Goal: Participate in discussion

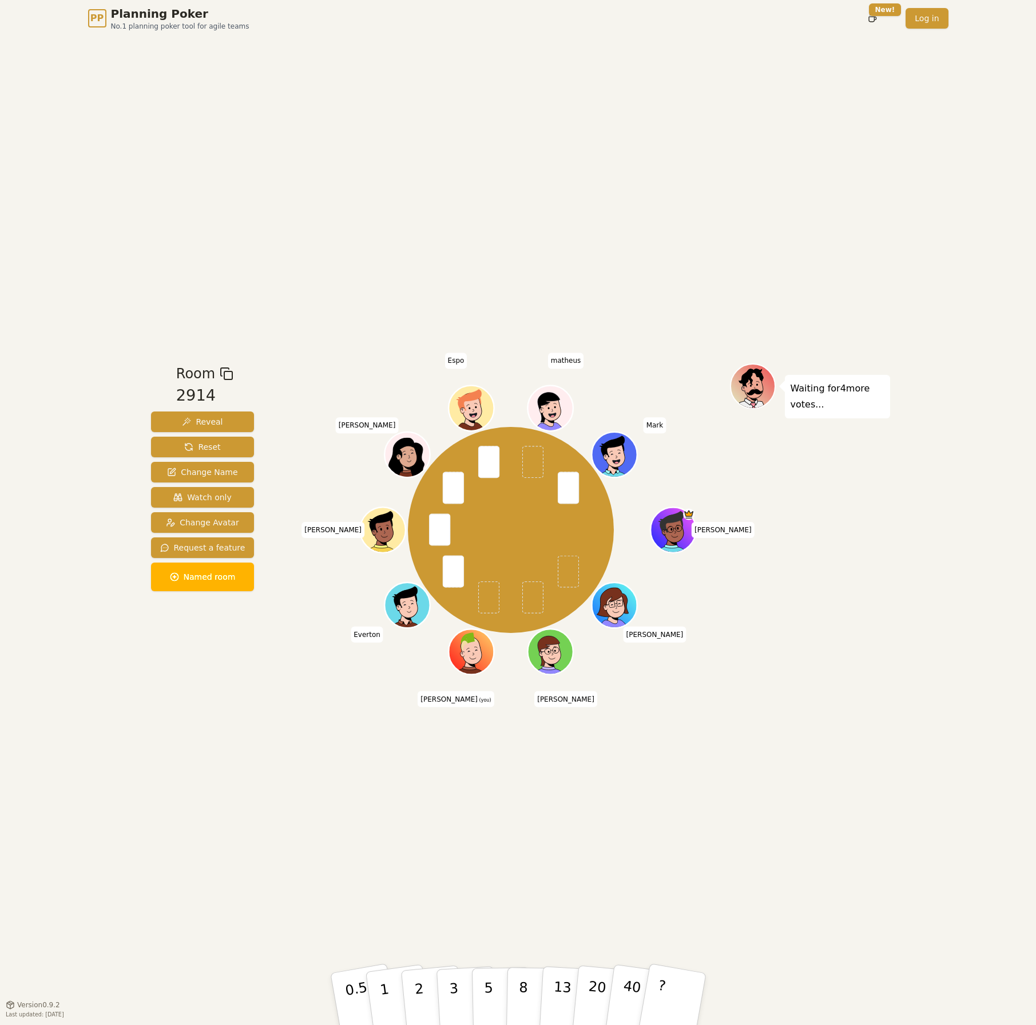
click at [273, 844] on div "Room 2914 Reveal Reset Change Name Watch only Change Avatar Request a feature N…" at bounding box center [518, 521] width 744 height 968
click at [389, 1004] on p "1" at bounding box center [385, 1000] width 17 height 62
click at [428, 997] on button "2" at bounding box center [431, 999] width 65 height 91
click at [248, 803] on div "Room 2914 Reveal Reset Change Name Watch only Change Avatar Request a feature N…" at bounding box center [518, 521] width 744 height 968
click at [340, 820] on div "Room 2914 Reveal Reset Change Name Watch only Change Avatar Request a feature N…" at bounding box center [518, 521] width 744 height 968
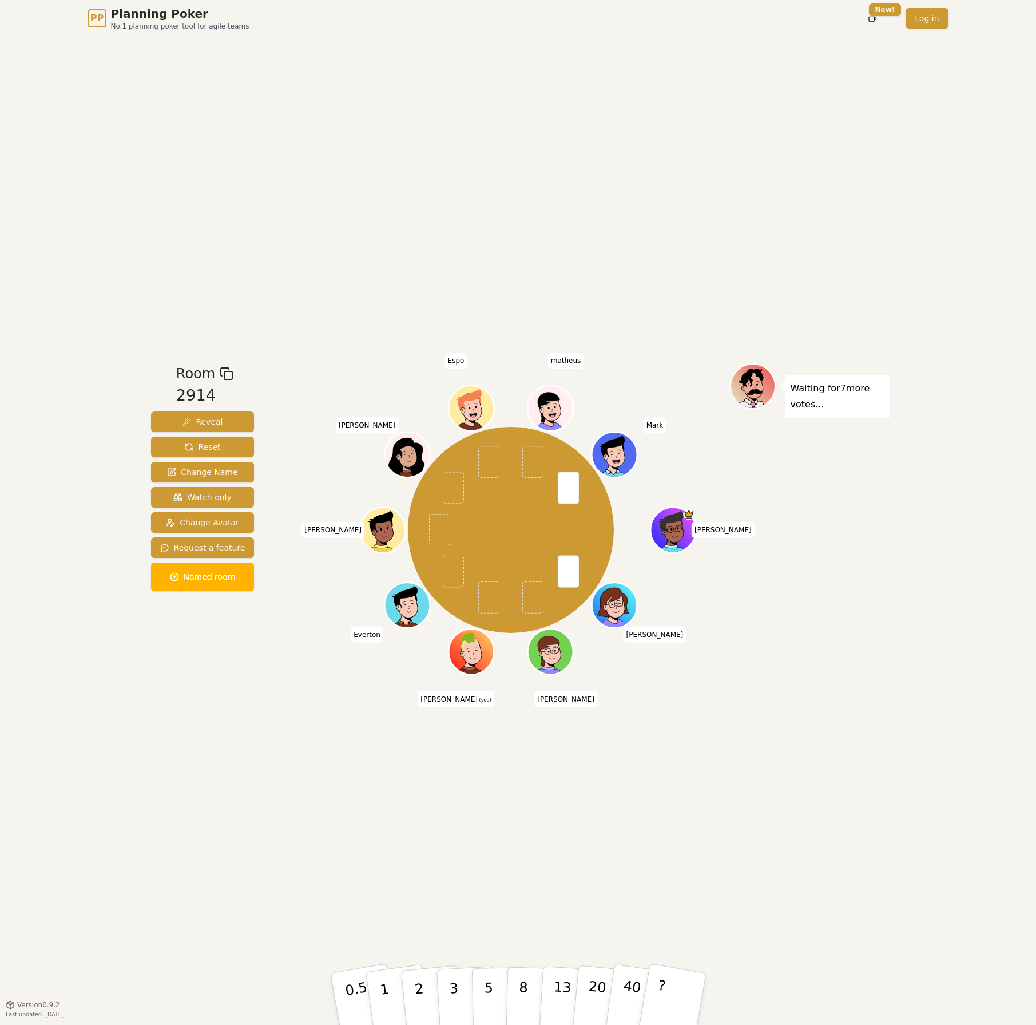
click at [434, 882] on div "Room 2914 Reveal Reset Change Name Watch only Change Avatar Request a feature N…" at bounding box center [518, 521] width 744 height 968
click at [391, 990] on button "1" at bounding box center [398, 999] width 68 height 93
click at [303, 858] on div "Room 2914 Reveal Reset Change Name Watch only Change Avatar Request a feature N…" at bounding box center [518, 521] width 744 height 968
click at [378, 985] on button "1" at bounding box center [398, 999] width 68 height 93
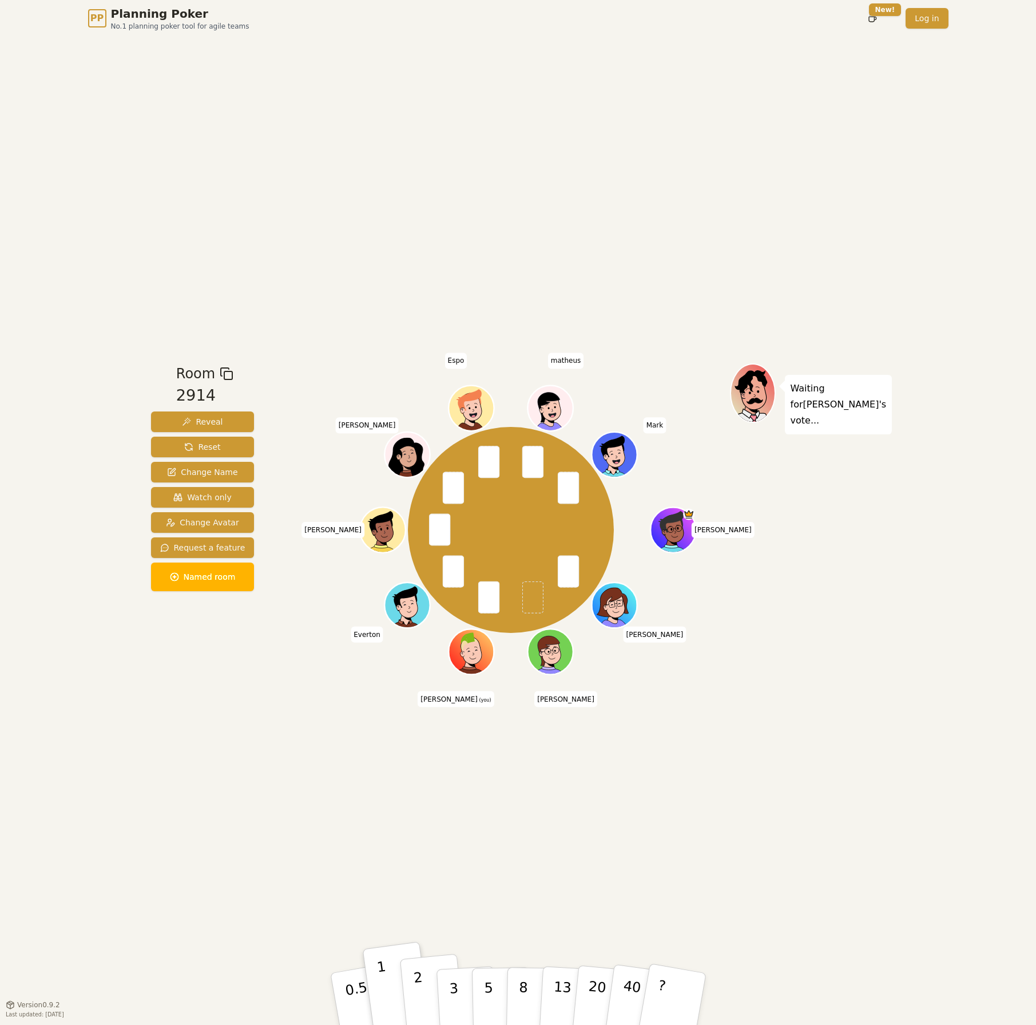
click at [422, 992] on button "2" at bounding box center [431, 999] width 65 height 91
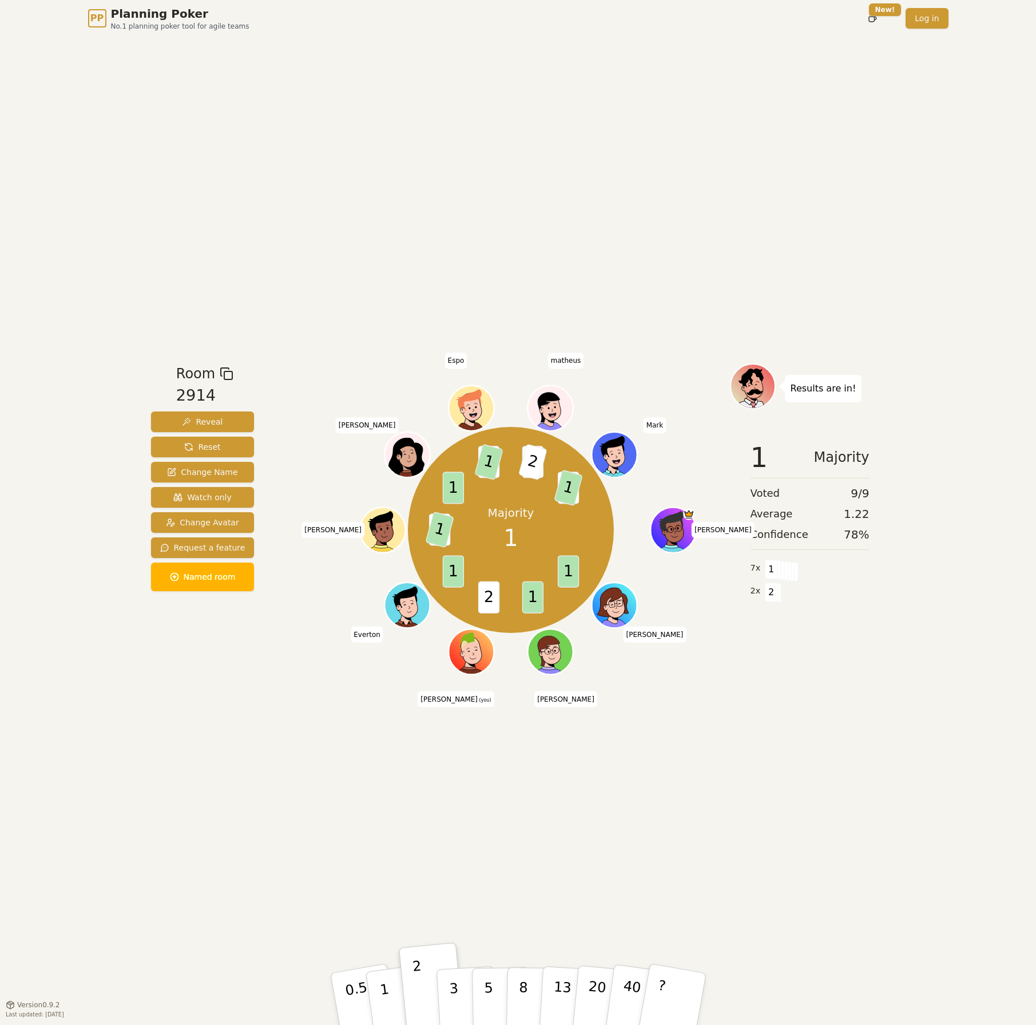
click at [625, 822] on div "Room 2914 Reveal Reset Change Name Watch only Change Avatar Request a feature N…" at bounding box center [518, 521] width 744 height 968
click at [386, 996] on p "1" at bounding box center [385, 1000] width 17 height 62
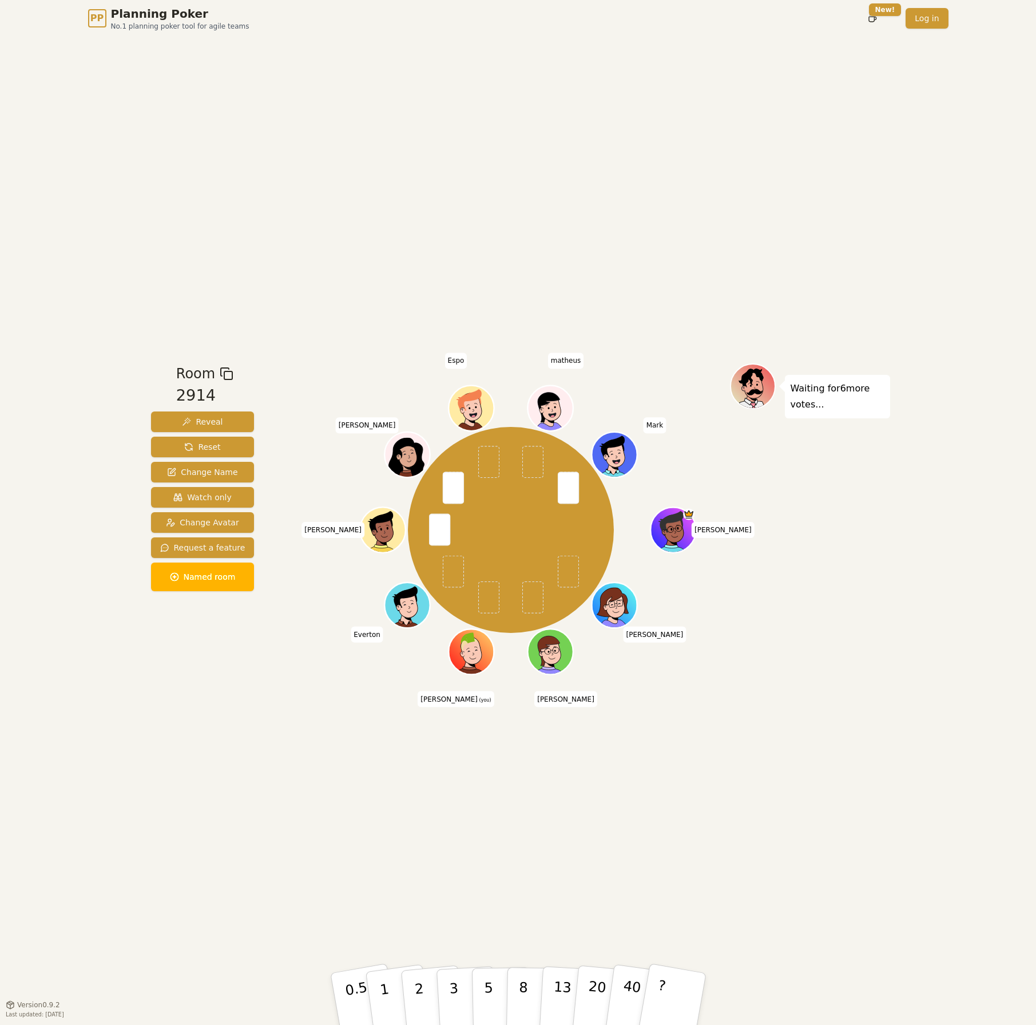
click at [561, 855] on div "Room 2914 Reveal Reset Change Name Watch only Change Avatar Request a feature N…" at bounding box center [518, 521] width 744 height 968
click at [478, 996] on button "5" at bounding box center [501, 999] width 59 height 87
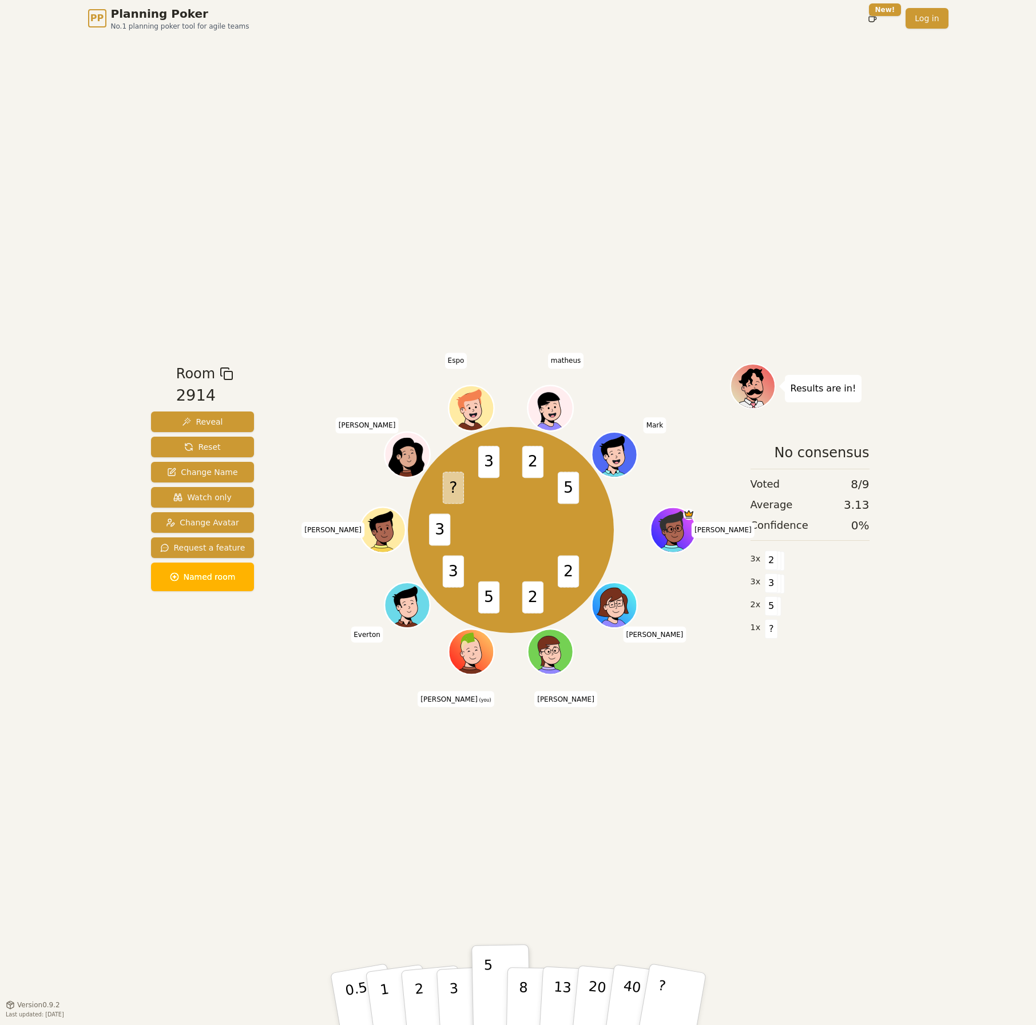
click at [379, 863] on div "Room 2914 Reveal Reset Change Name Watch only Change Avatar Request a feature N…" at bounding box center [518, 521] width 744 height 968
drag, startPoint x: 455, startPoint y: 991, endPoint x: 449, endPoint y: 907, distance: 84.4
click at [449, 907] on div "Room 2914 Reveal Reset Change Name Watch only Change Avatar Request a feature N…" at bounding box center [518, 521] width 744 height 968
click at [447, 991] on button "3" at bounding box center [466, 998] width 62 height 89
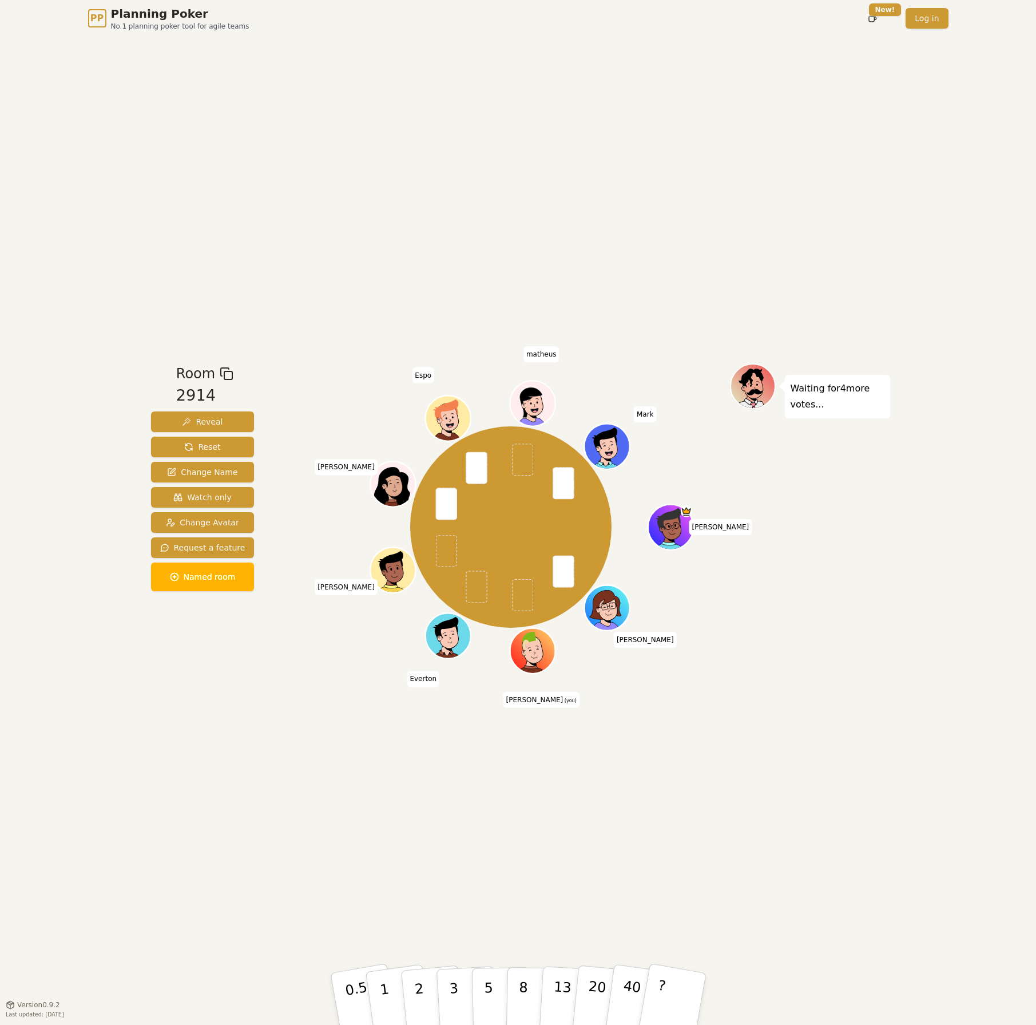
click at [416, 803] on div "Room 2914 Reveal Reset Change Name Watch only Change Avatar Request a feature N…" at bounding box center [518, 521] width 744 height 968
click at [284, 947] on div "Room 2914 Reveal Reset Change Name Watch only Change Avatar Request a feature N…" at bounding box center [518, 521] width 744 height 968
click at [663, 982] on p "?" at bounding box center [660, 997] width 18 height 62
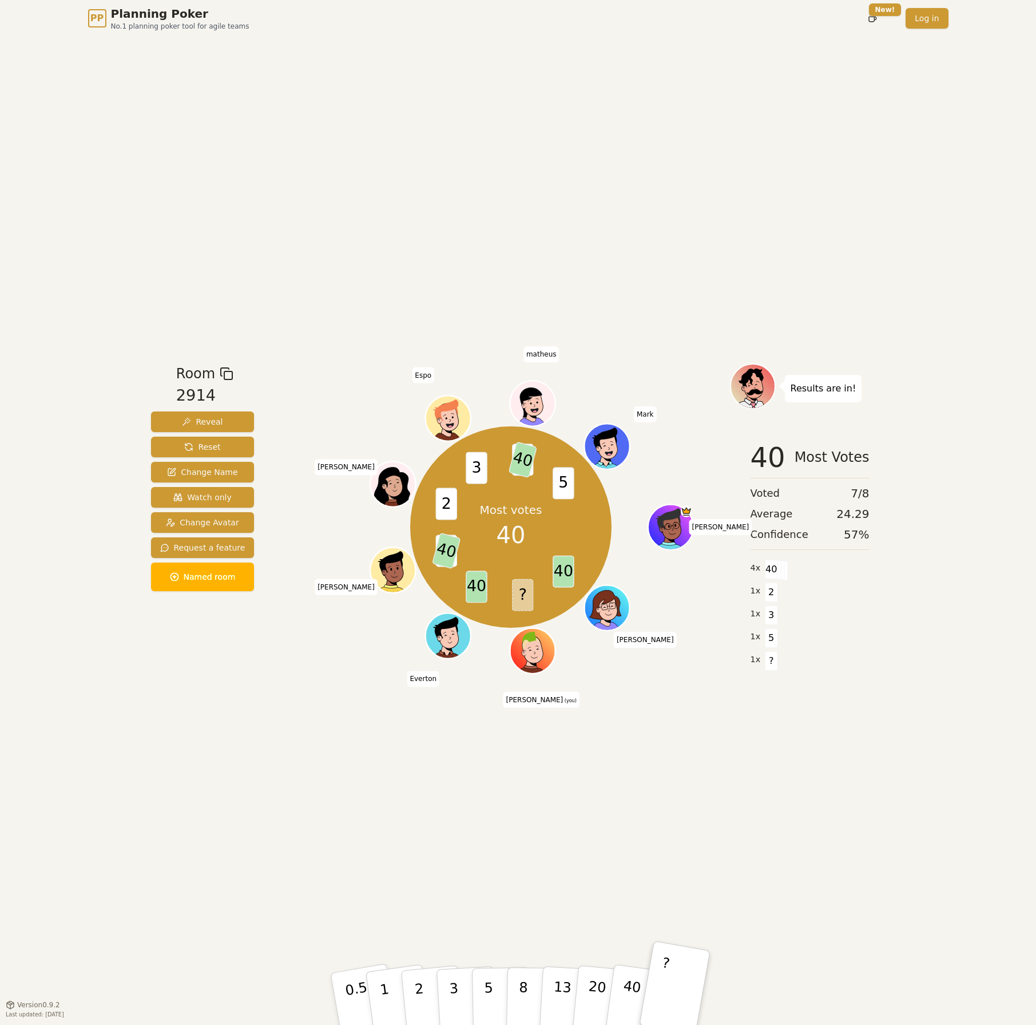
click at [871, 794] on div "Room 2914 Reveal Reset Change Name Watch only Change Avatar Request a feature N…" at bounding box center [518, 521] width 744 height 968
